Goal: Information Seeking & Learning: Learn about a topic

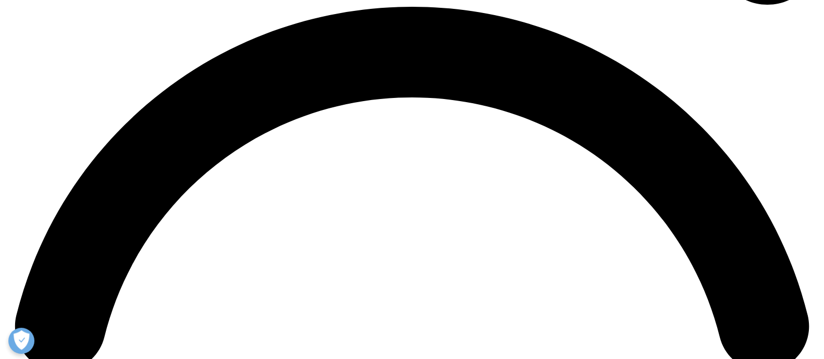
scroll to position [1645, 0]
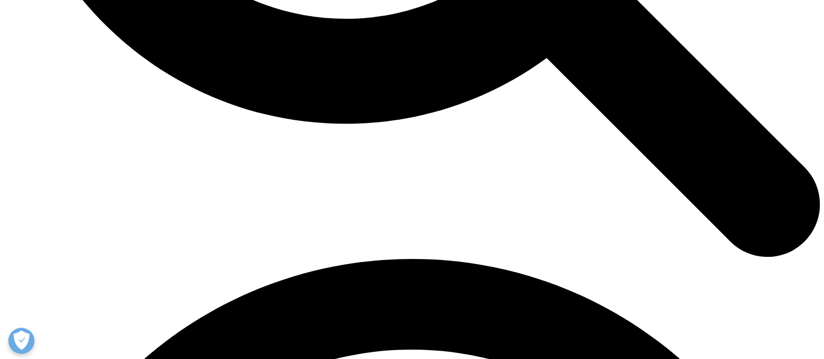
scroll to position [1393, 0]
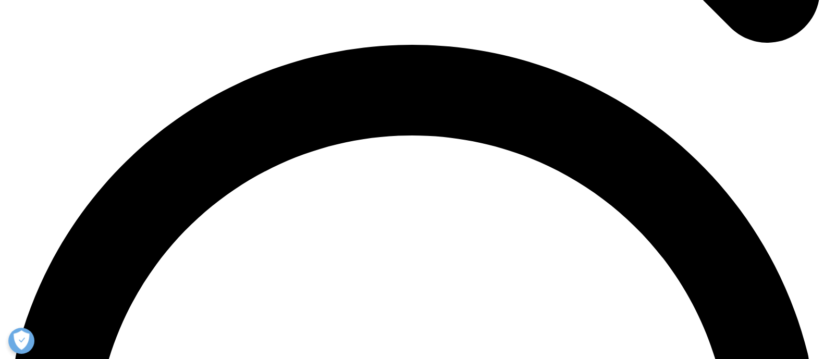
scroll to position [1604, 0]
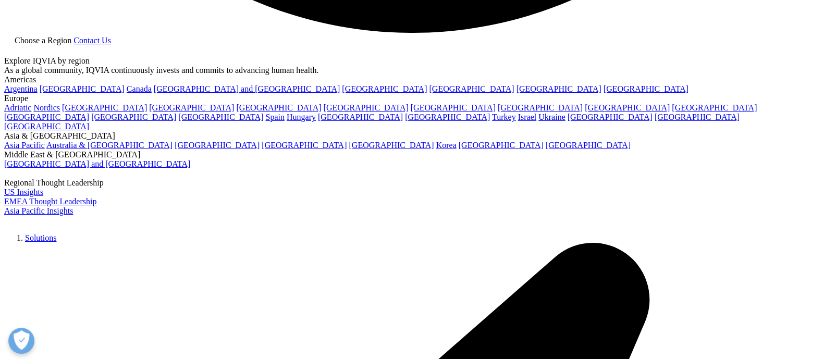
scroll to position [2435, 0]
